Goal: Task Accomplishment & Management: Manage account settings

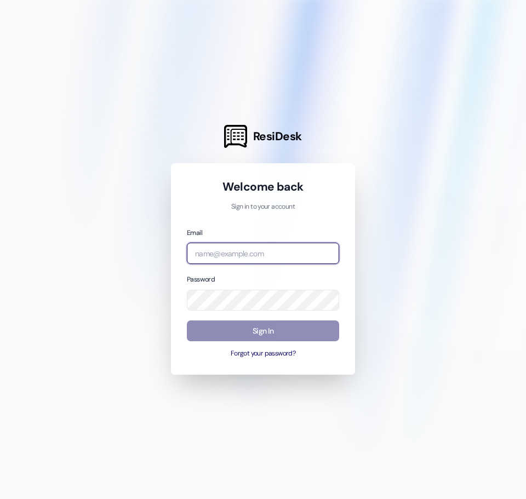
type input "[EMAIL_ADDRESS][DOMAIN_NAME]"
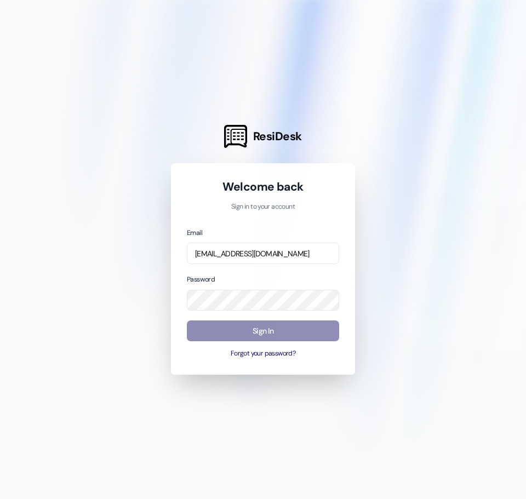
click at [218, 340] on button "Sign In" at bounding box center [263, 331] width 152 height 21
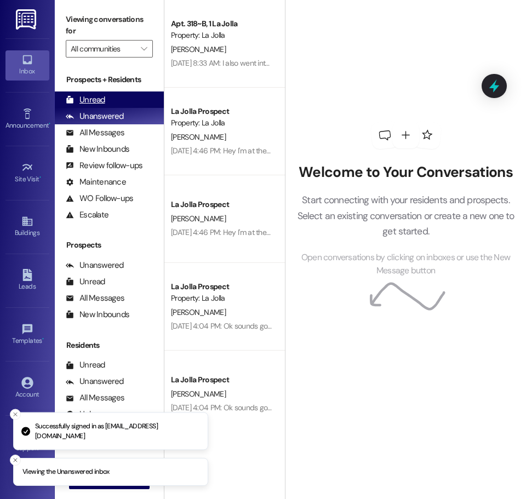
click at [85, 100] on div "Unread" at bounding box center [85, 100] width 39 height 12
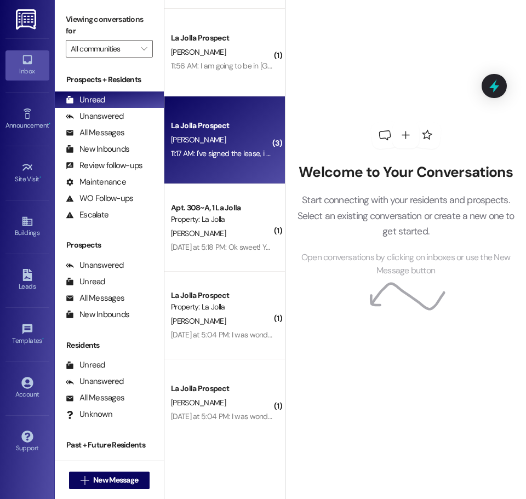
scroll to position [280, 0]
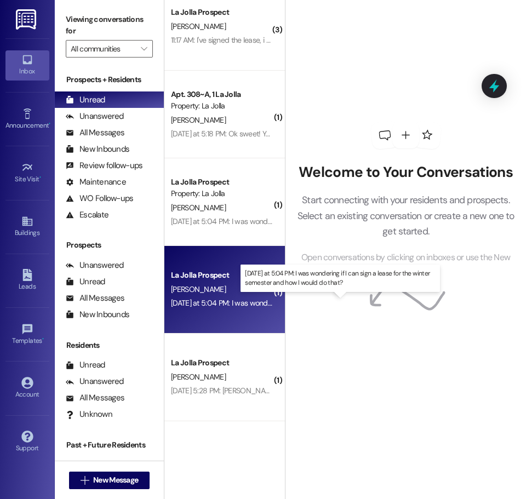
click at [258, 302] on div "Yesterday at 5:04 PM: I was wondering if I can sign a lease for the winter seme…" at bounding box center [337, 303] width 332 height 10
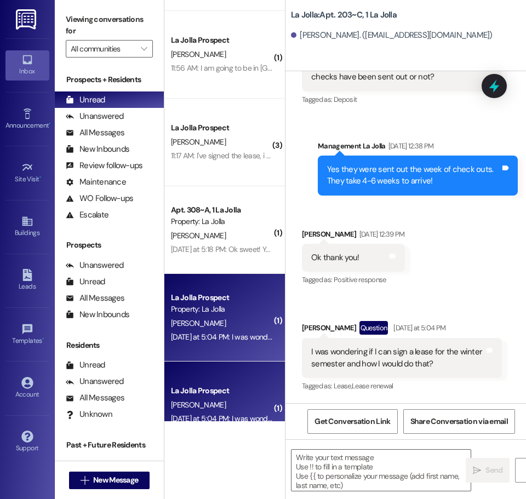
scroll to position [164, 0]
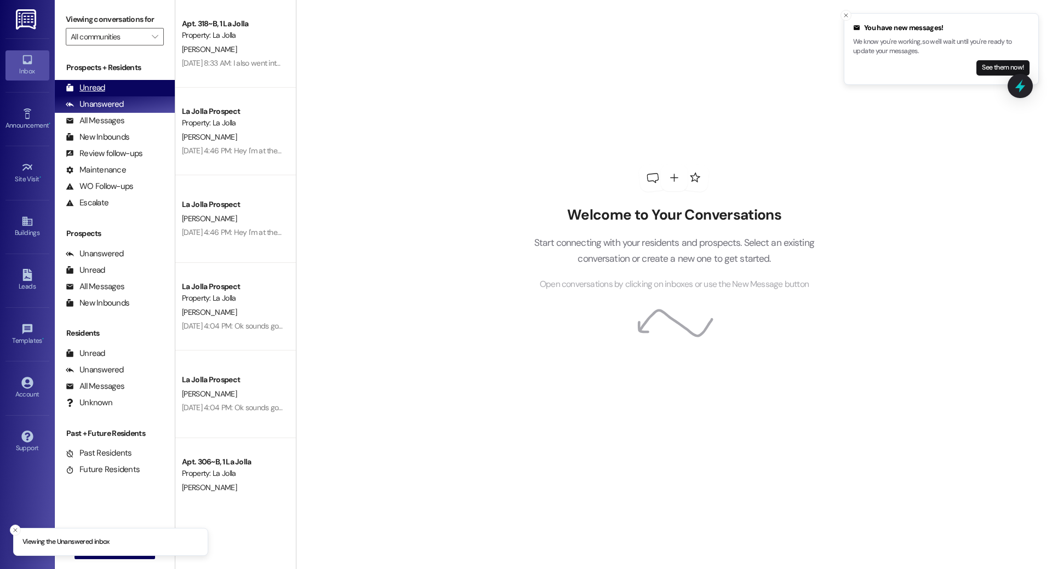
click at [115, 90] on div "Unread (0)" at bounding box center [115, 88] width 120 height 16
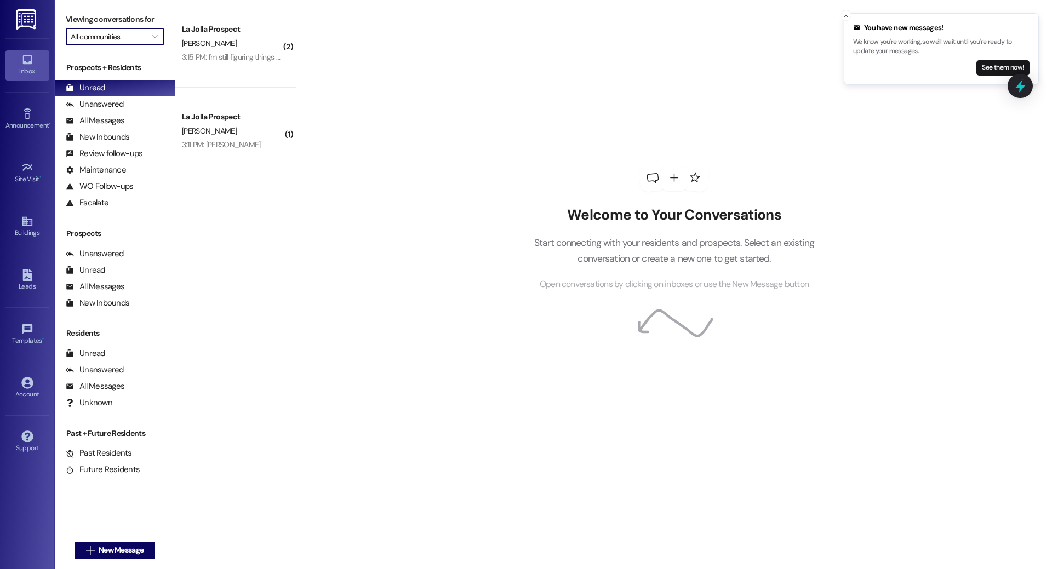
click at [135, 42] on input "All communities" at bounding box center [109, 37] width 76 height 18
click at [29, 391] on div "Account" at bounding box center [27, 394] width 55 height 11
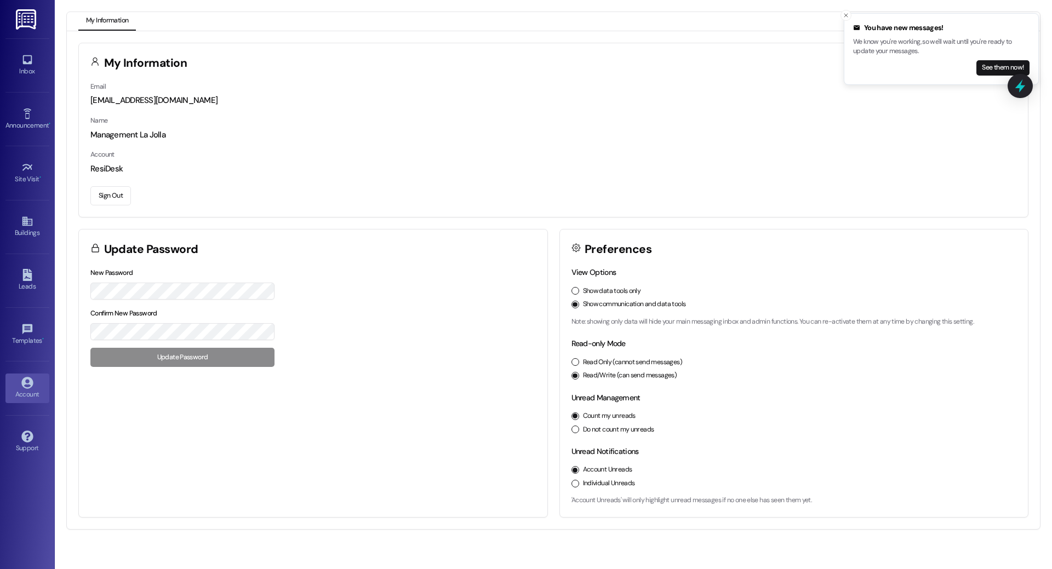
click at [105, 188] on button "Sign Out" at bounding box center [110, 195] width 41 height 19
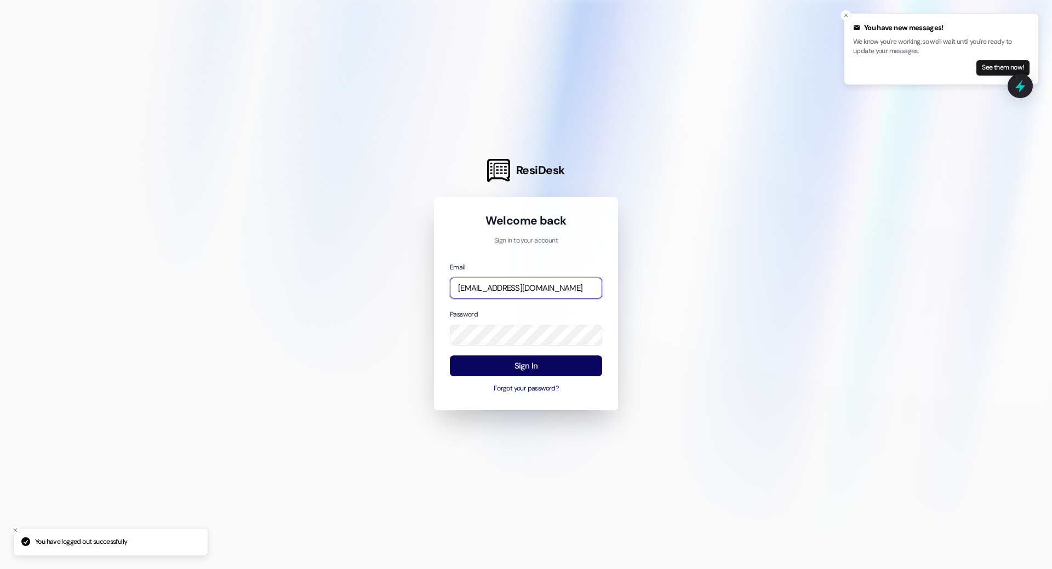
click at [544, 286] on input "[EMAIL_ADDRESS][DOMAIN_NAME]" at bounding box center [526, 288] width 152 height 21
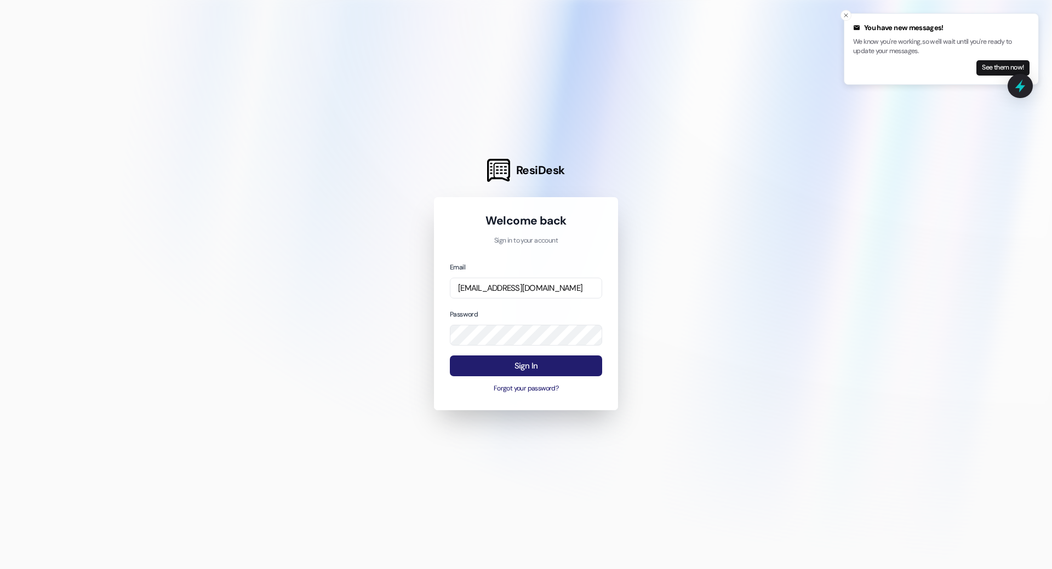
click at [554, 359] on button "Sign In" at bounding box center [526, 366] width 152 height 21
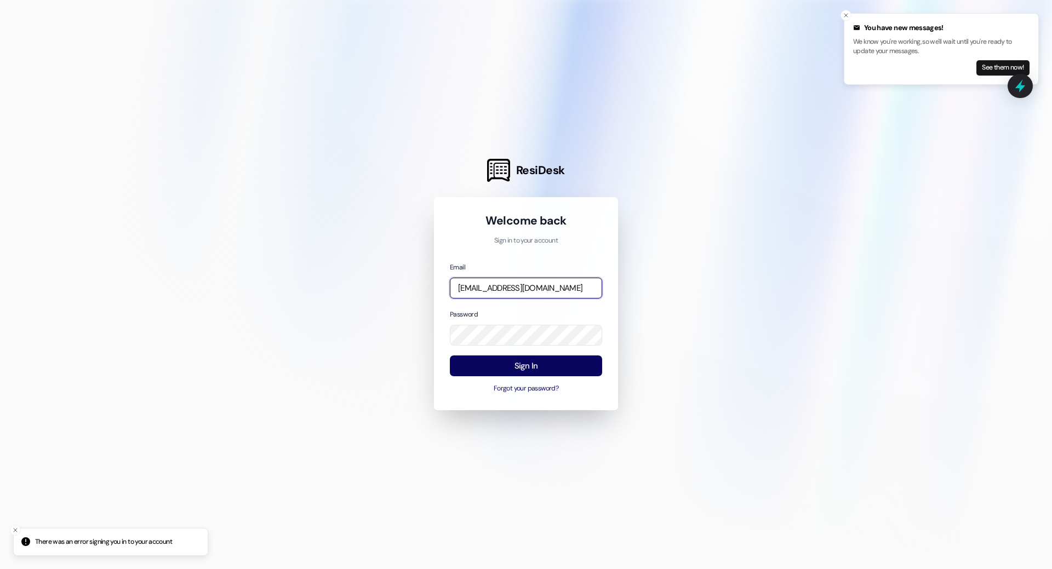
click at [548, 286] on input "[EMAIL_ADDRESS][DOMAIN_NAME]" at bounding box center [526, 288] width 152 height 21
type input "[PERSON_NAME][EMAIL_ADDRESS][PERSON_NAME][DOMAIN_NAME]"
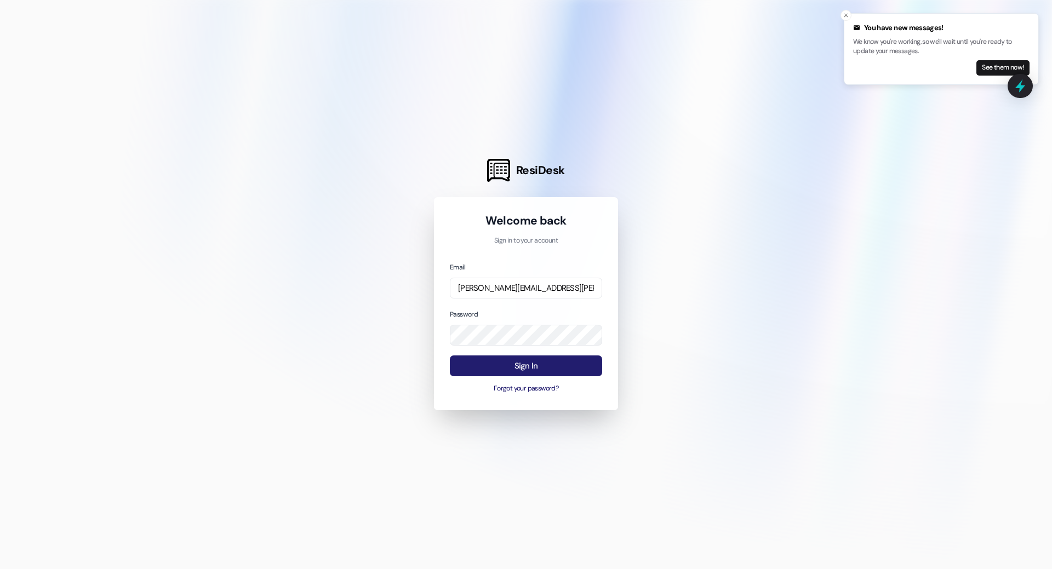
click at [555, 363] on button "Sign In" at bounding box center [526, 366] width 152 height 21
